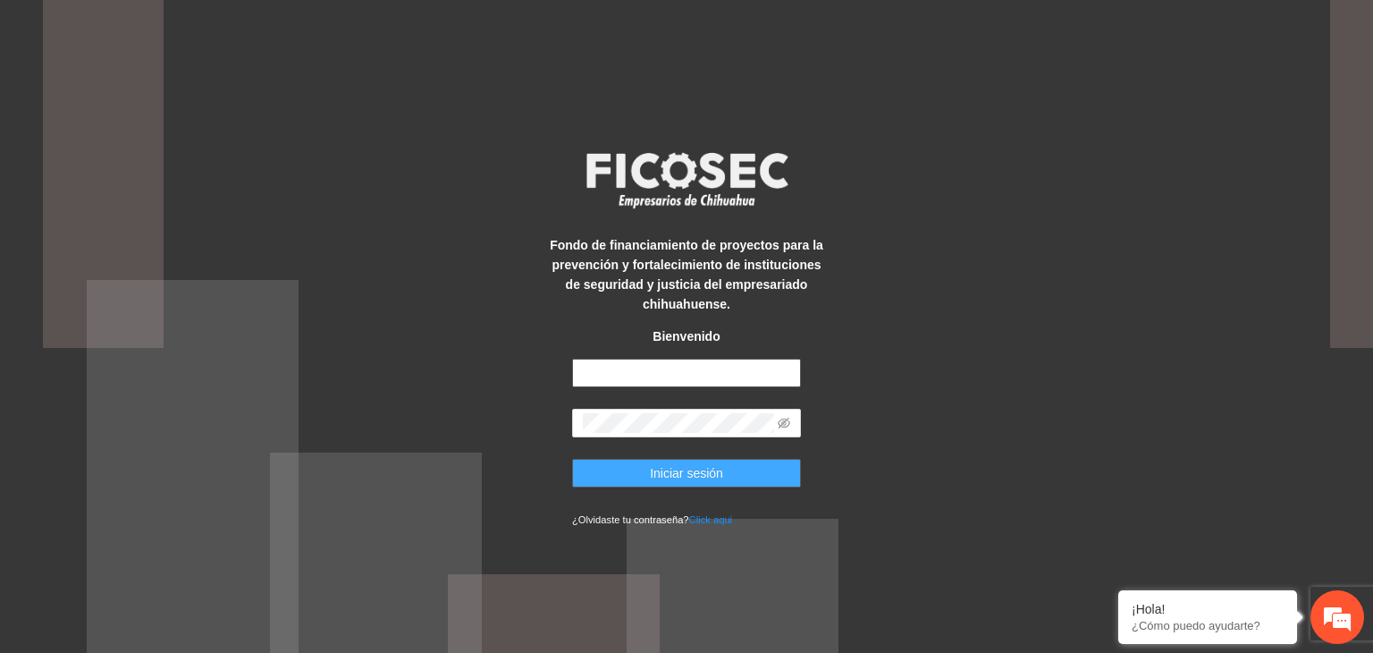
type input "**********"
click at [668, 472] on span "Iniciar sesión" at bounding box center [686, 473] width 73 height 20
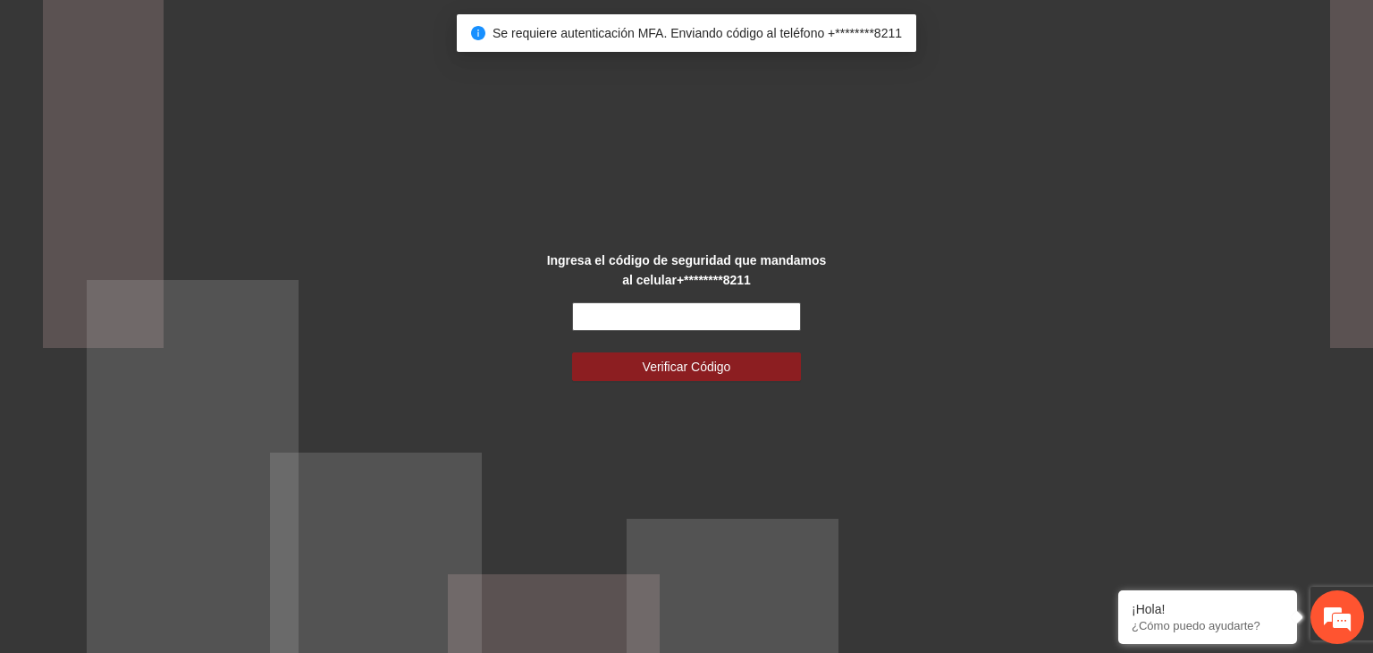
click at [648, 321] on input "text" at bounding box center [686, 316] width 229 height 29
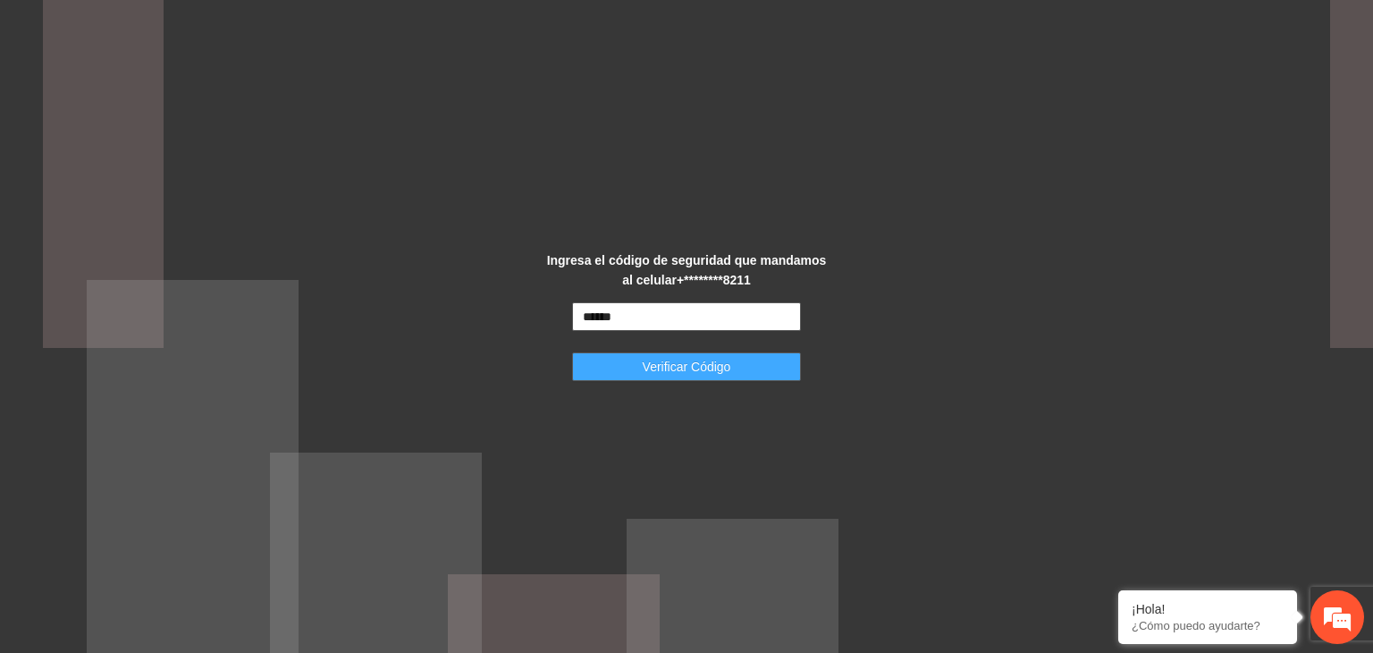
type input "******"
click at [663, 368] on span "Verificar Código" at bounding box center [687, 367] width 89 height 20
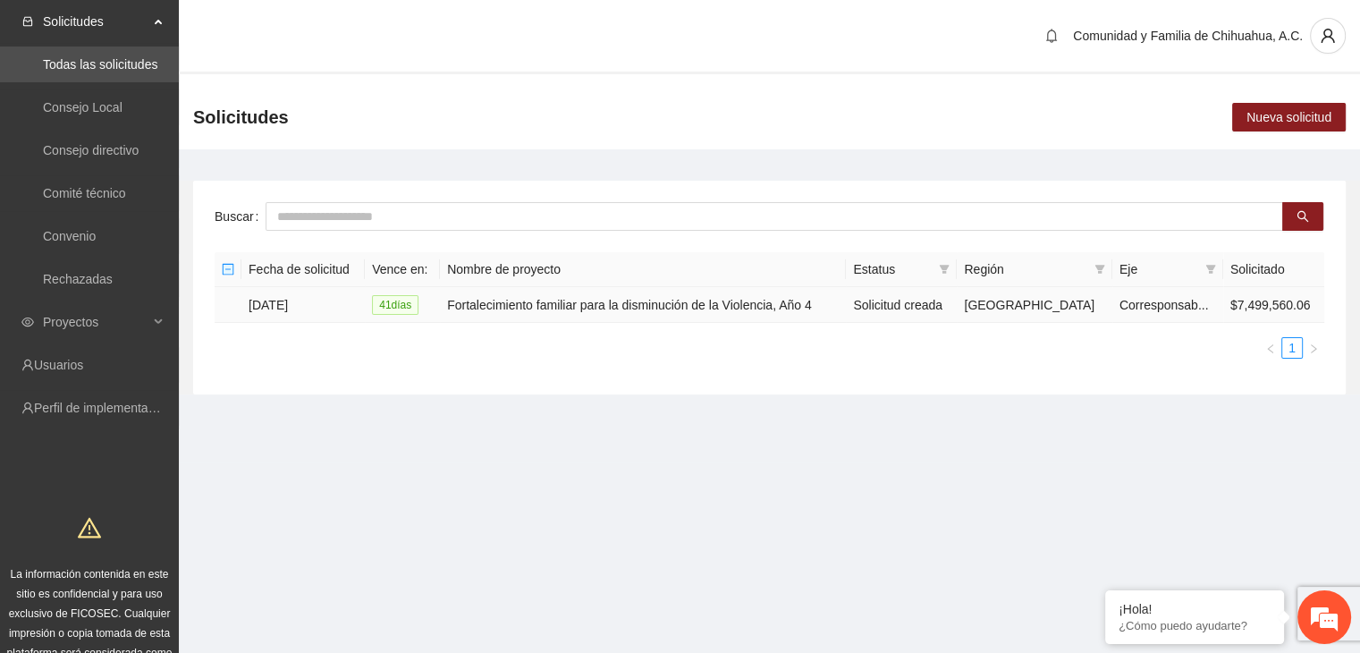
click at [270, 308] on td "[DATE]" at bounding box center [302, 305] width 123 height 36
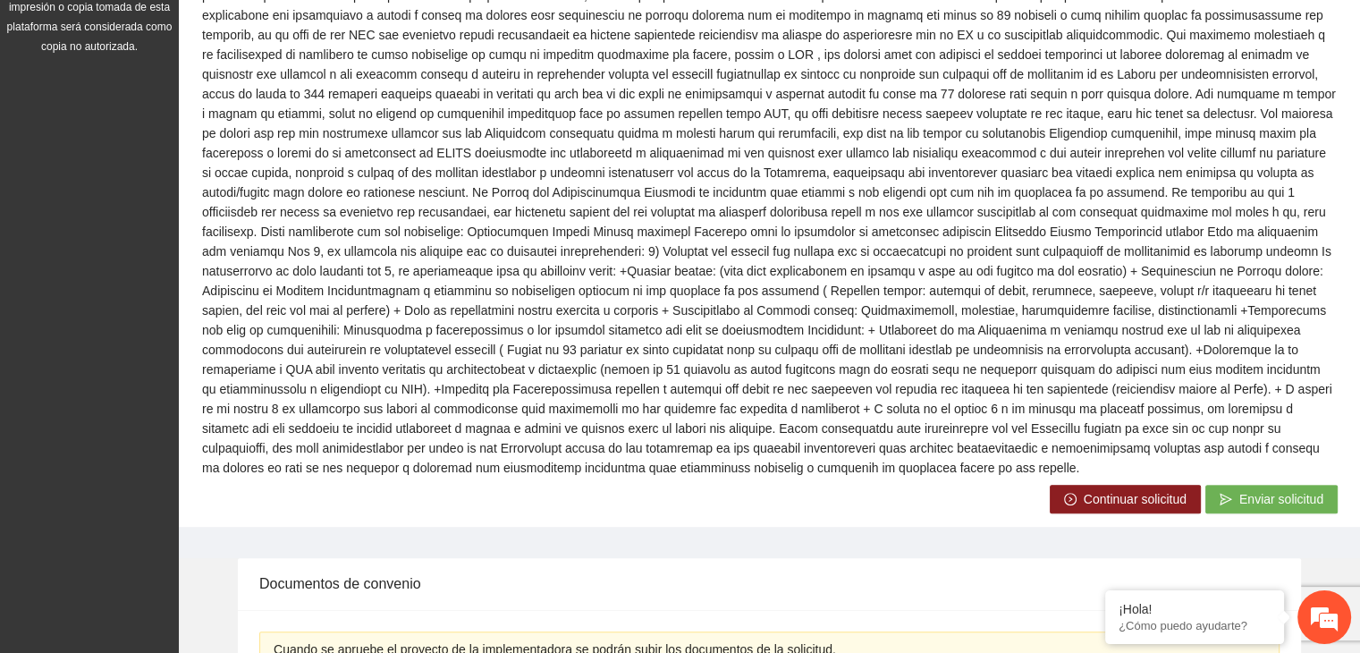
scroll to position [708, 0]
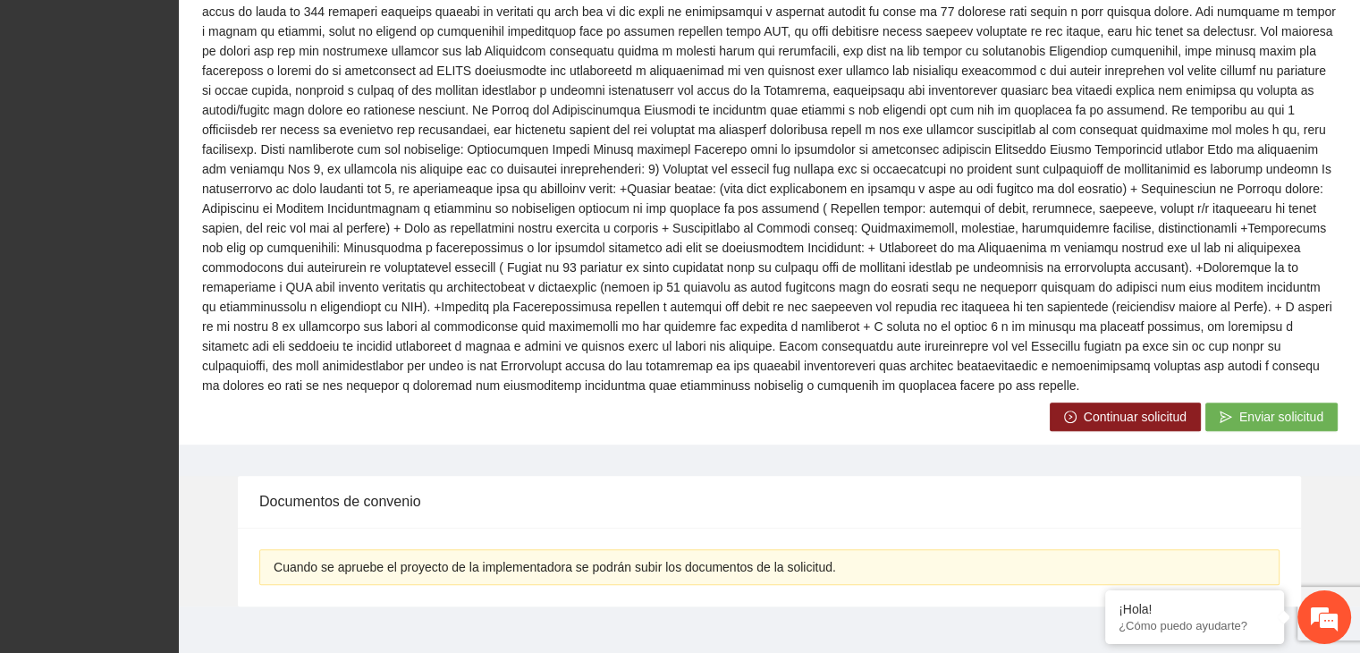
click at [1111, 407] on span "Continuar solicitud" at bounding box center [1135, 417] width 103 height 20
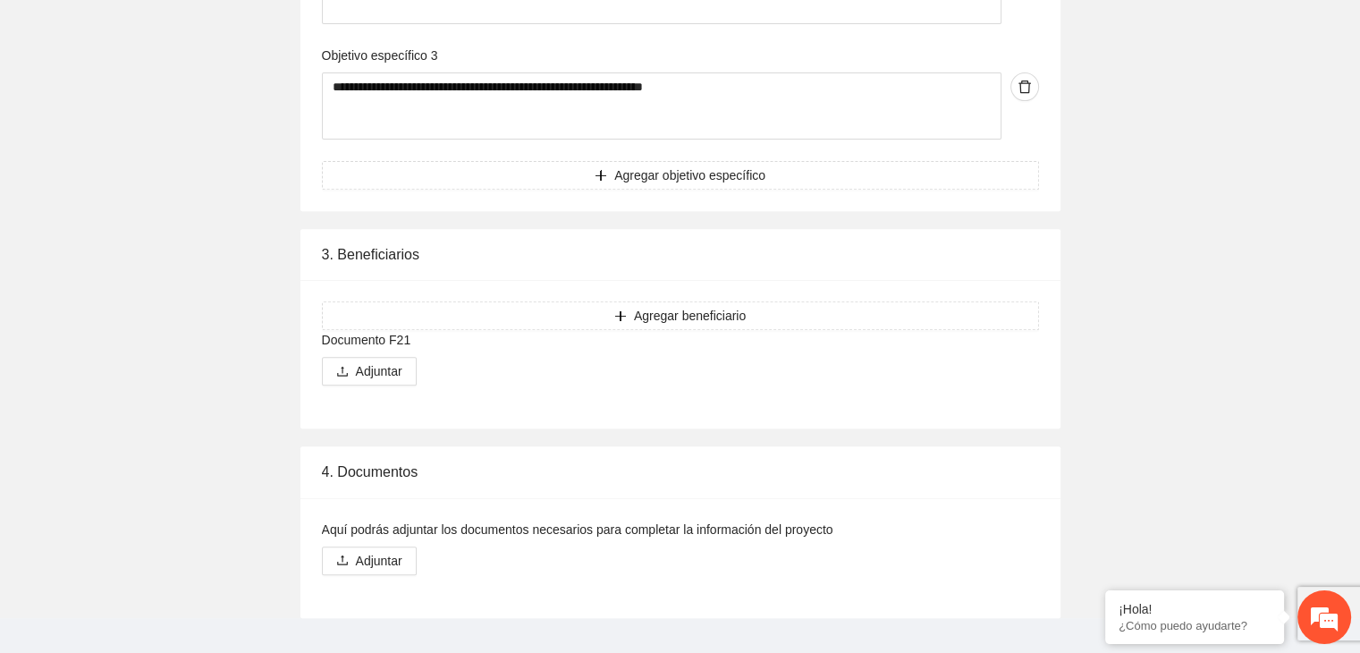
scroll to position [7505, 0]
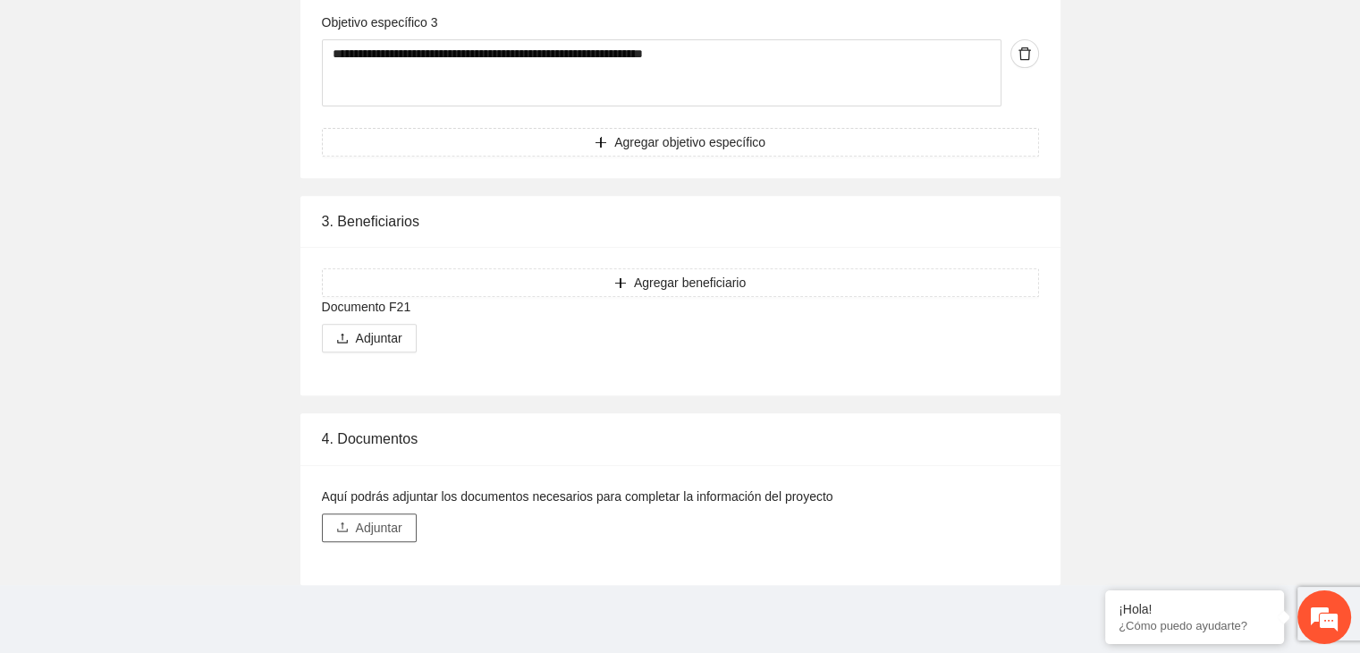
click at [365, 532] on span "Adjuntar" at bounding box center [379, 528] width 46 height 20
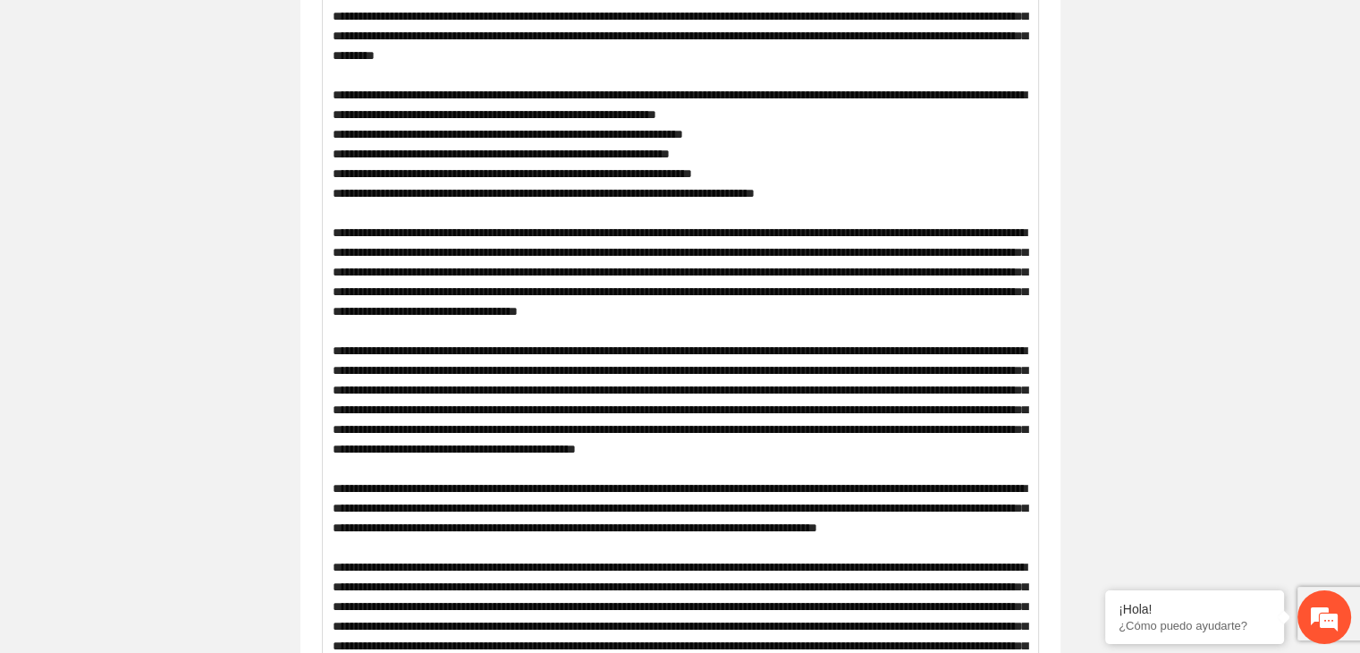
scroll to position [0, 0]
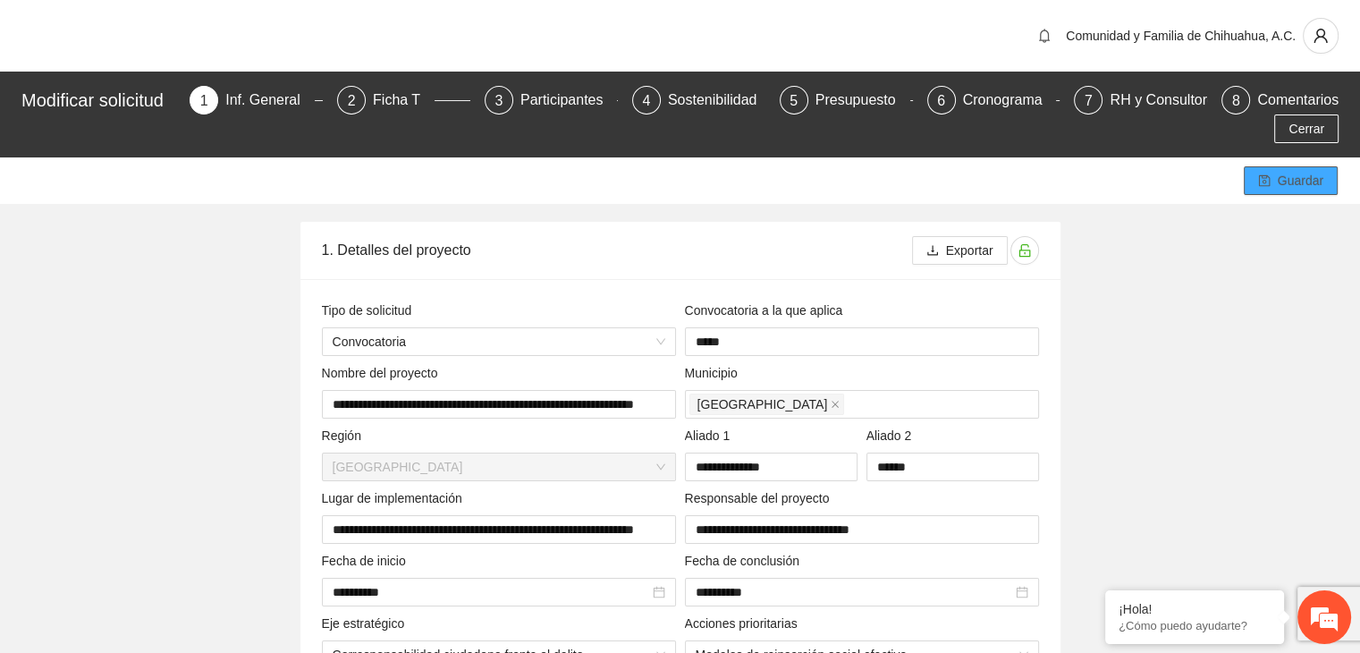
click at [1284, 187] on span "Guardar" at bounding box center [1301, 181] width 46 height 20
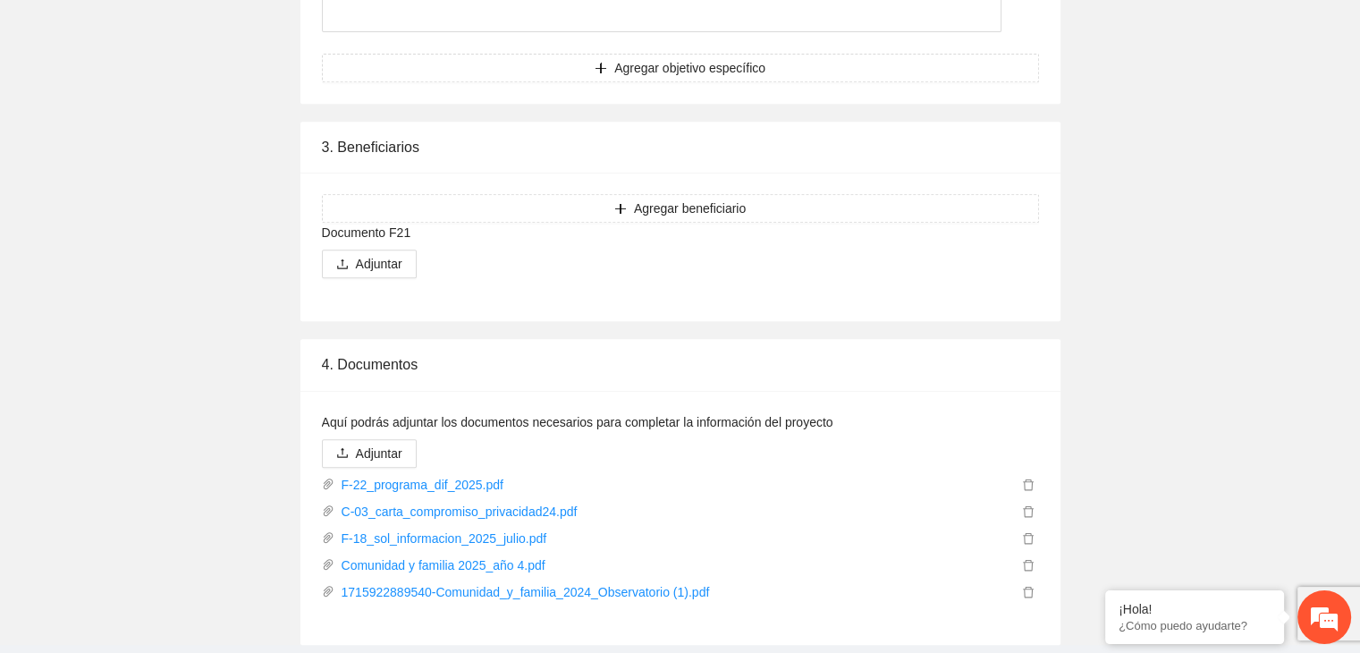
scroll to position [7640, 0]
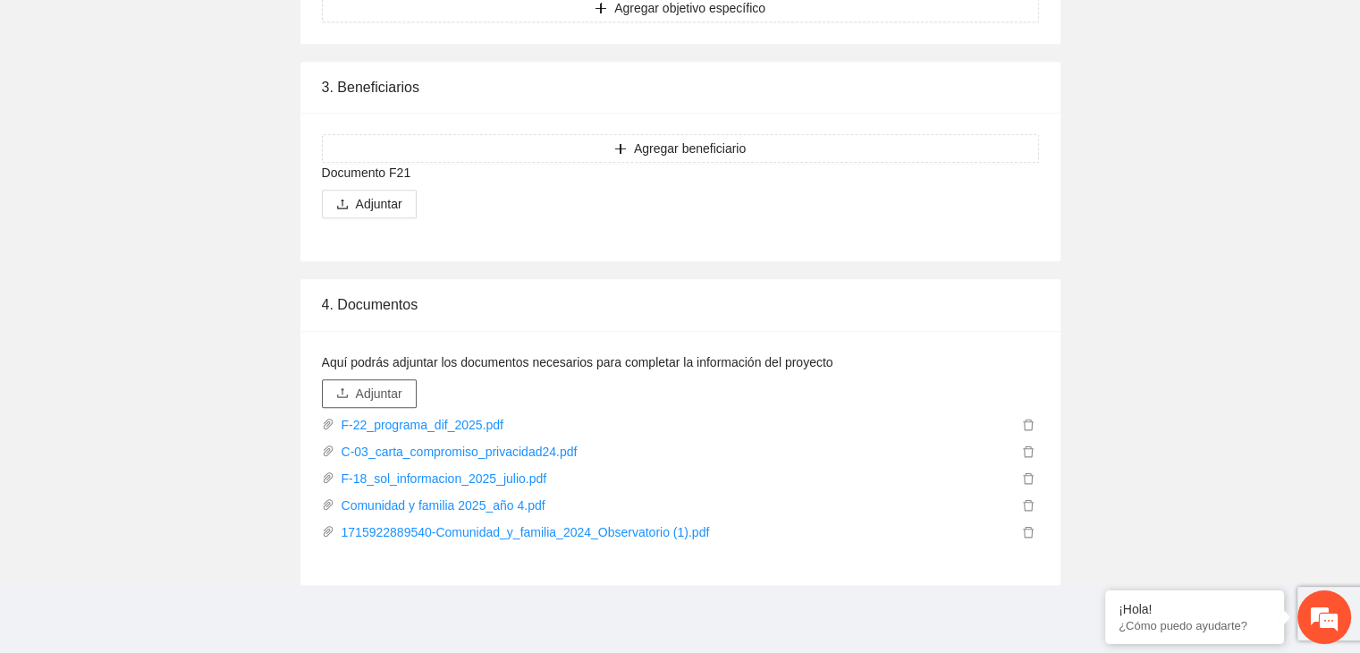
click at [384, 389] on span "Adjuntar" at bounding box center [379, 394] width 46 height 20
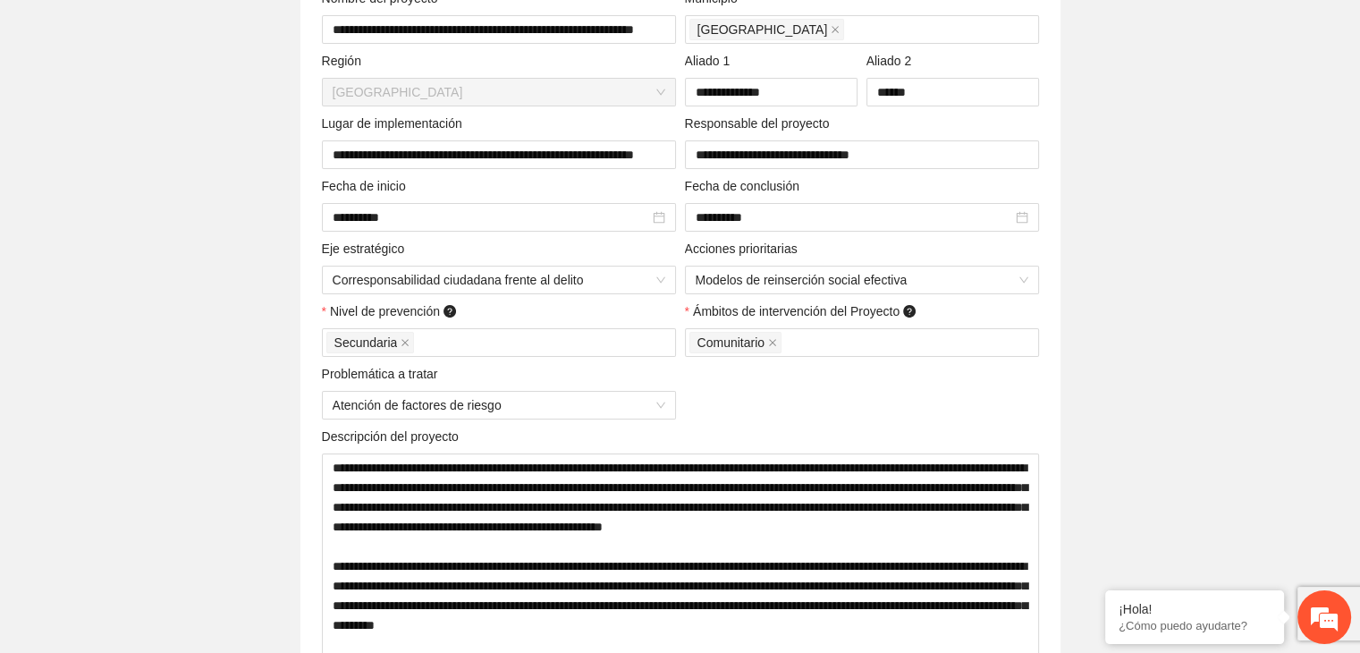
scroll to position [0, 0]
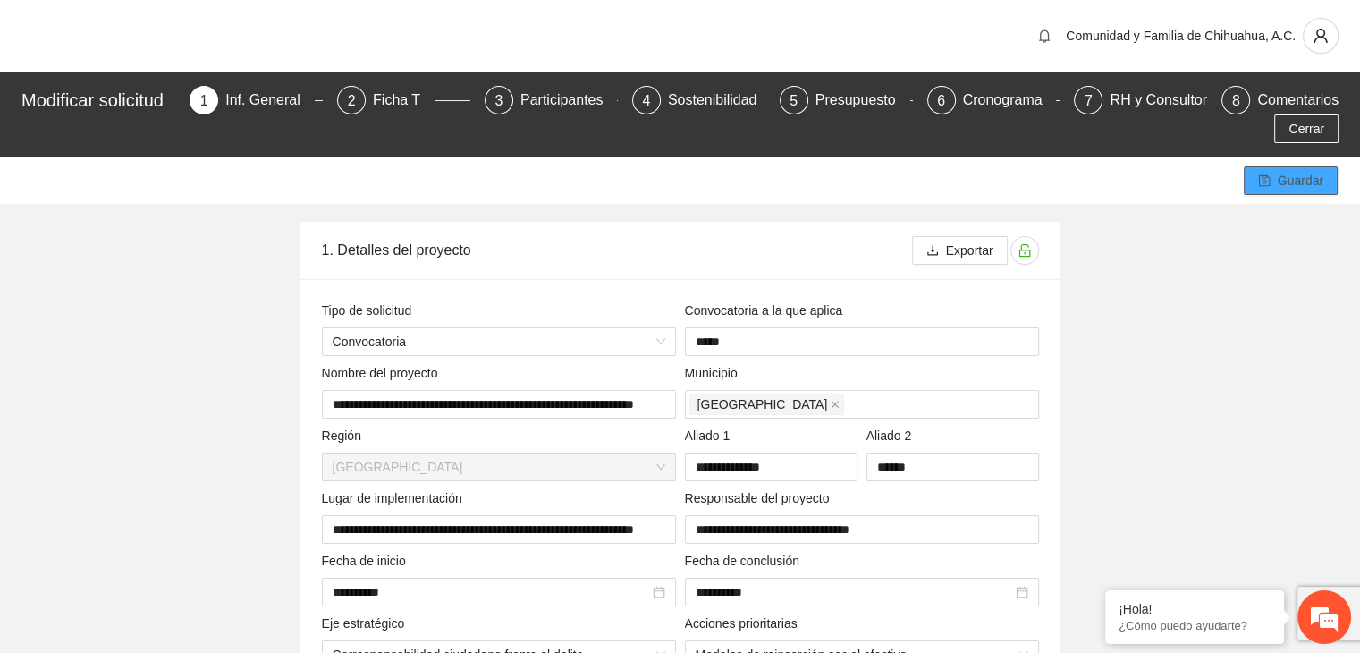
click at [1266, 182] on icon "save" at bounding box center [1264, 181] width 12 height 12
click at [995, 97] on div "Cronograma" at bounding box center [1010, 100] width 94 height 29
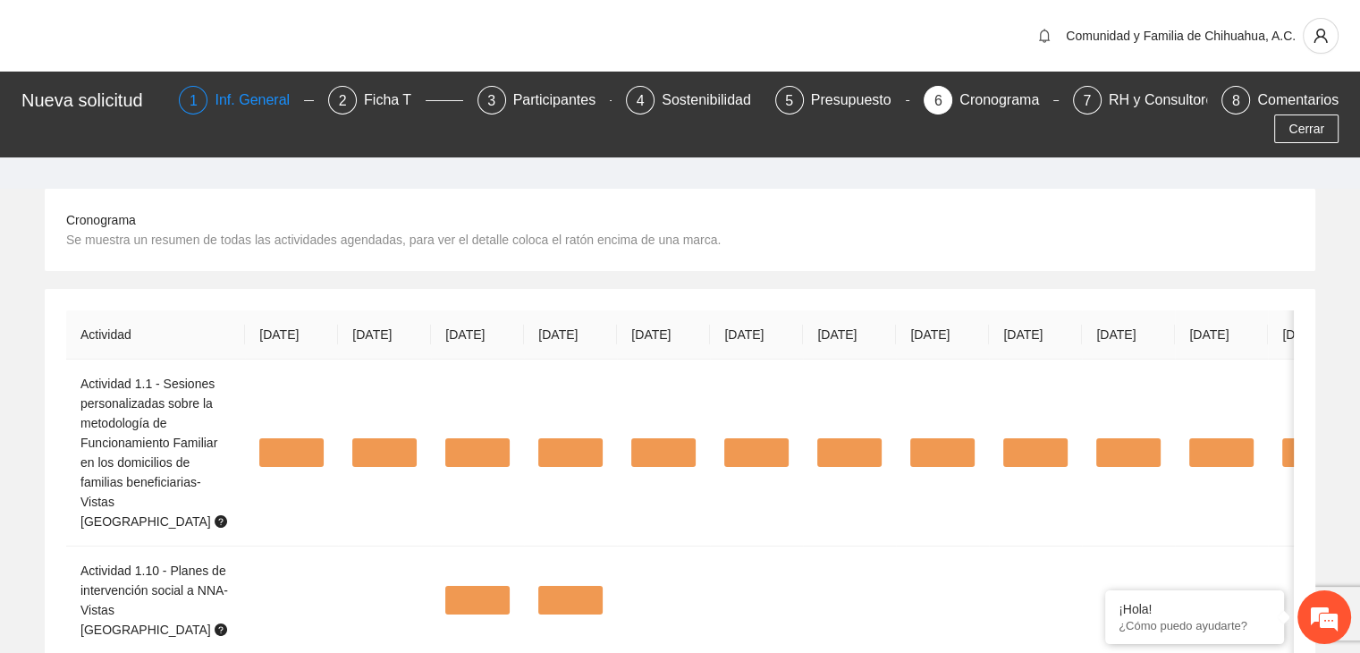
click at [233, 106] on div "Inf. General" at bounding box center [259, 100] width 89 height 29
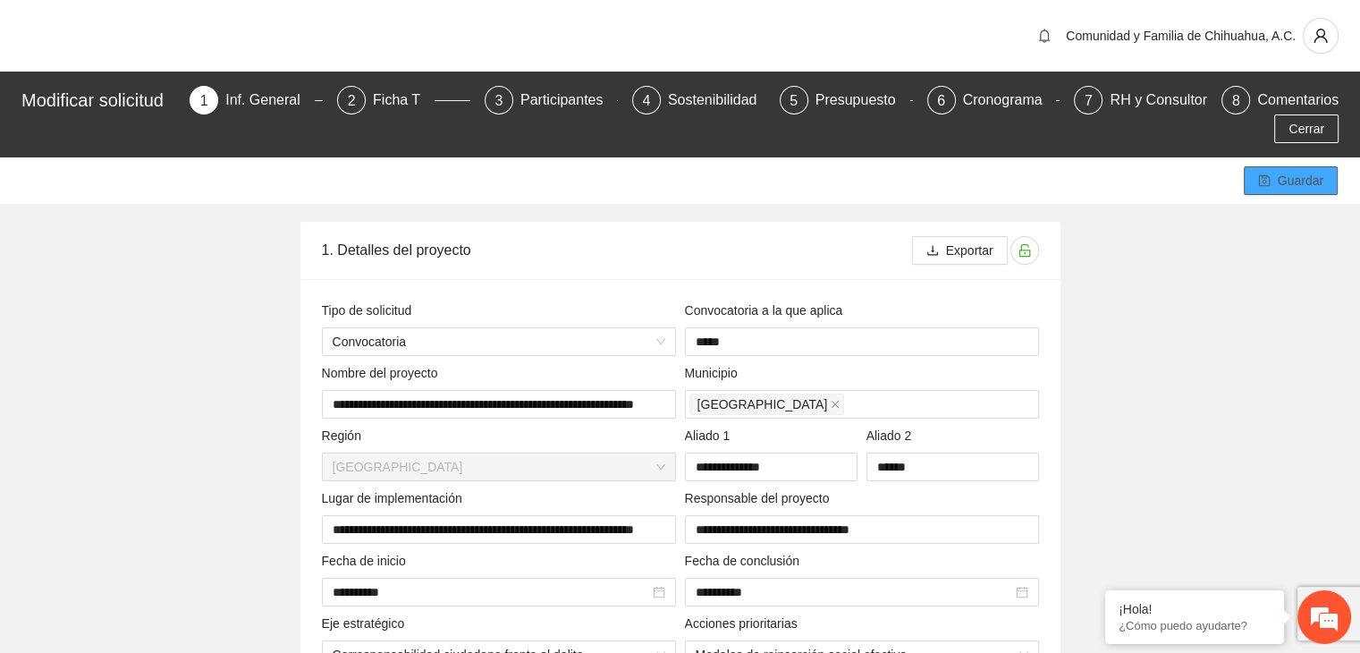
click at [1271, 178] on icon "save" at bounding box center [1264, 180] width 13 height 13
click at [1305, 132] on span "Cerrar" at bounding box center [1306, 129] width 36 height 20
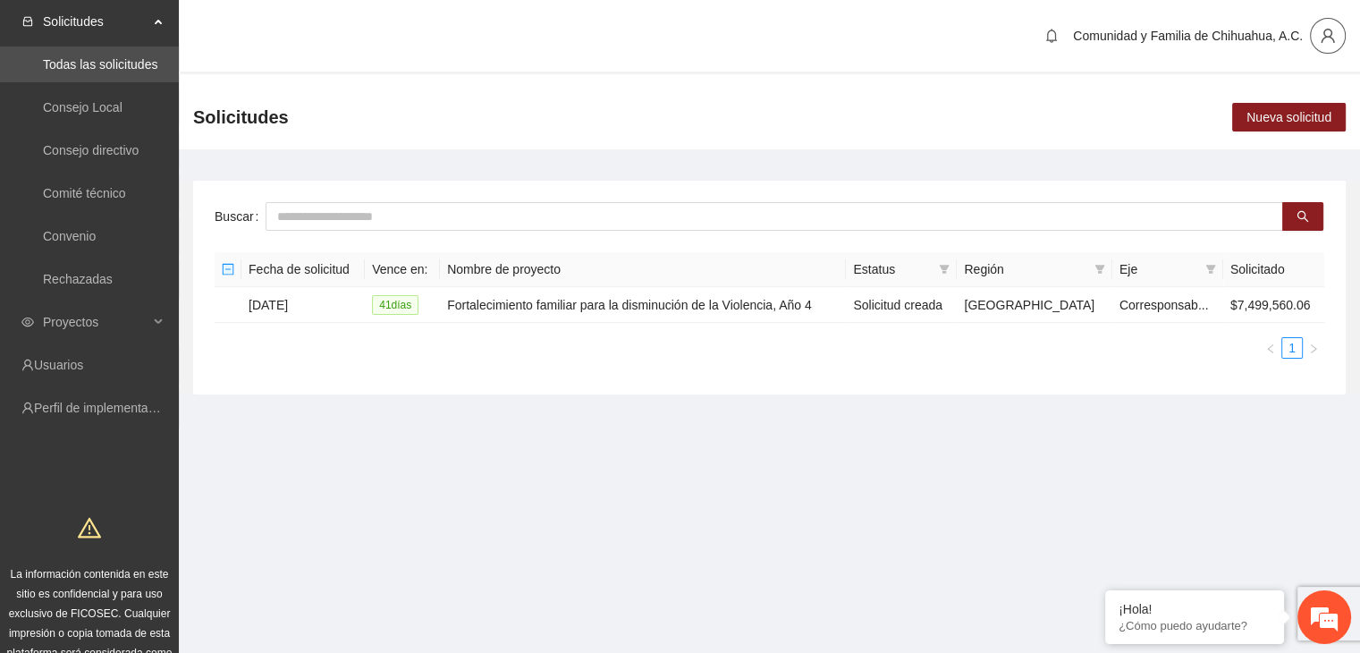
click at [1338, 42] on span "user" at bounding box center [1328, 36] width 34 height 16
click at [1279, 105] on span "Cerrar sesión" at bounding box center [1280, 104] width 113 height 20
